Goal: Navigation & Orientation: Go to known website

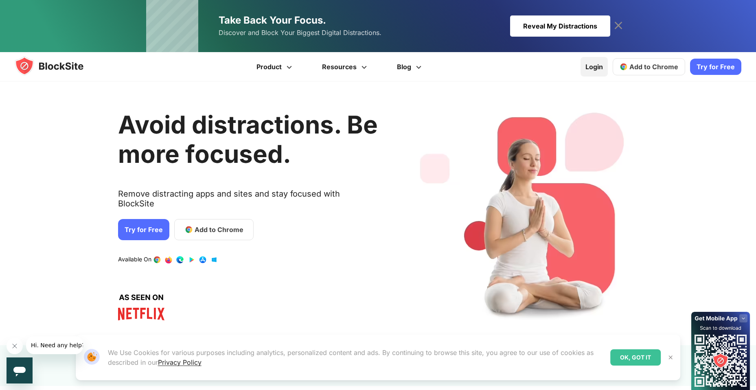
click at [597, 66] on link "Login" at bounding box center [594, 67] width 27 height 20
